Goal: Information Seeking & Learning: Learn about a topic

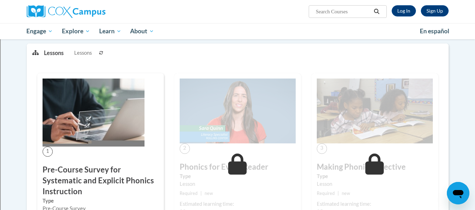
scroll to position [140, 0]
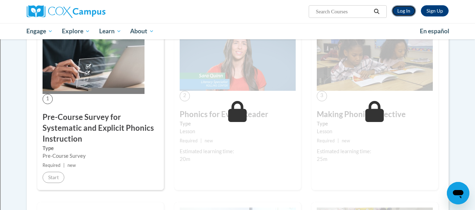
click at [403, 15] on link "Log In" at bounding box center [403, 10] width 24 height 11
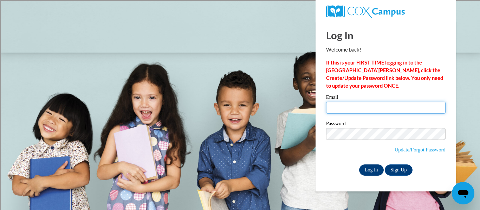
type input "schmidch@wauwatosa.k12.wi.us"
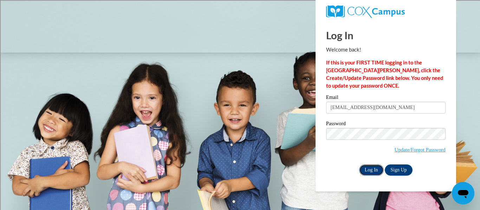
click at [375, 170] on input "Log In" at bounding box center [371, 170] width 25 height 11
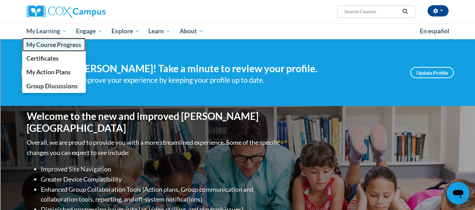
click at [47, 42] on span "My Course Progress" at bounding box center [53, 44] width 55 height 7
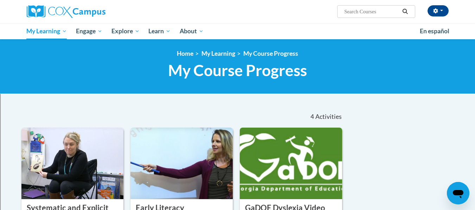
scroll to position [176, 0]
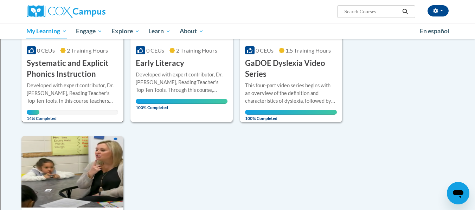
click at [91, 68] on h3 "Systematic and Explicit Phonics Instruction" at bounding box center [73, 69] width 92 height 22
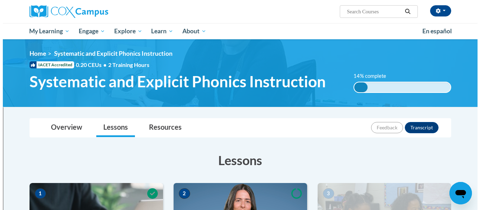
scroll to position [176, 0]
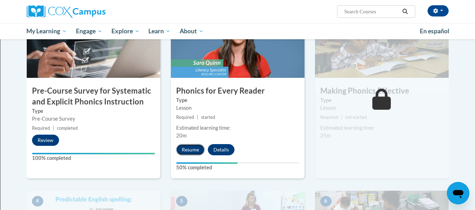
click at [190, 152] on button "Resume" at bounding box center [190, 149] width 28 height 11
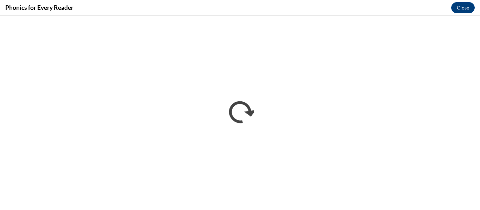
scroll to position [0, 0]
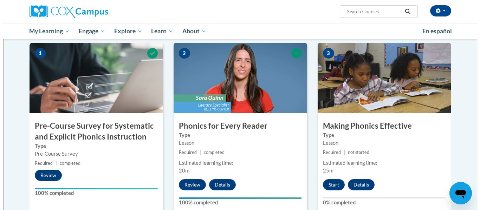
scroll to position [176, 0]
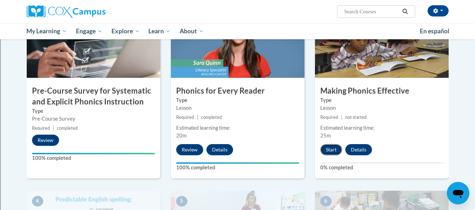
click at [338, 150] on button "Start" at bounding box center [331, 149] width 22 height 11
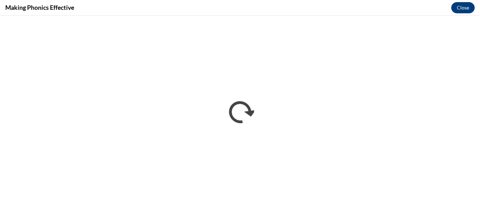
scroll to position [0, 0]
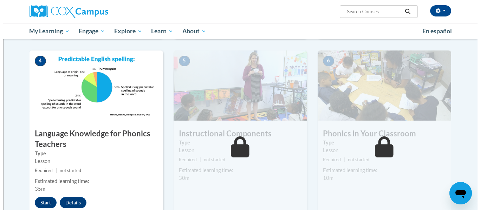
scroll to position [386, 0]
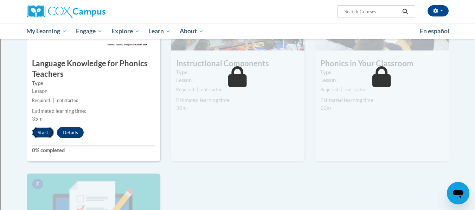
click at [44, 133] on button "Start" at bounding box center [43, 132] width 22 height 11
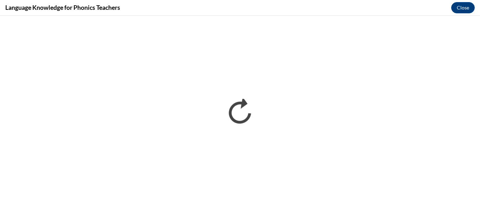
scroll to position [0, 0]
